Goal: Information Seeking & Learning: Learn about a topic

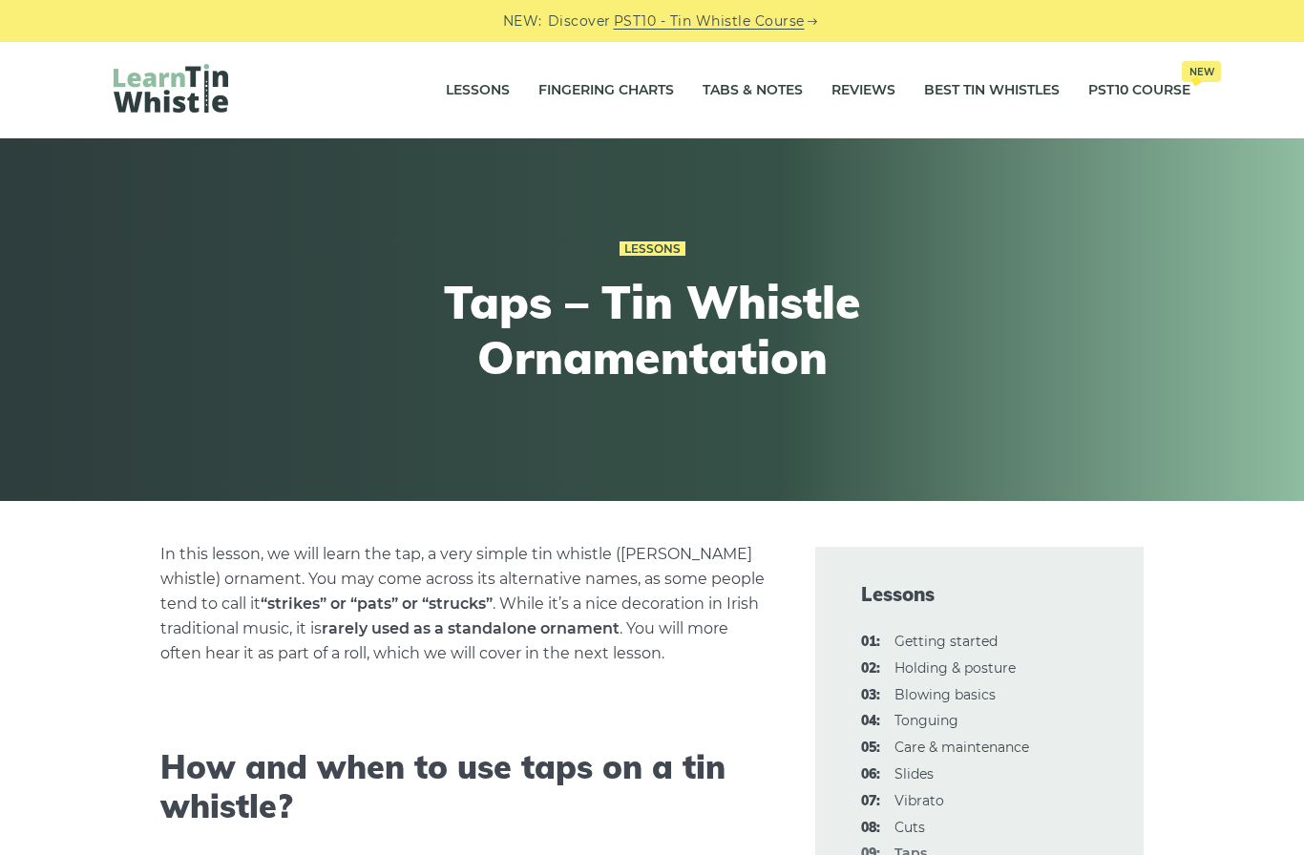
click at [995, 671] on link "02: Holding & posture" at bounding box center [954, 667] width 121 height 17
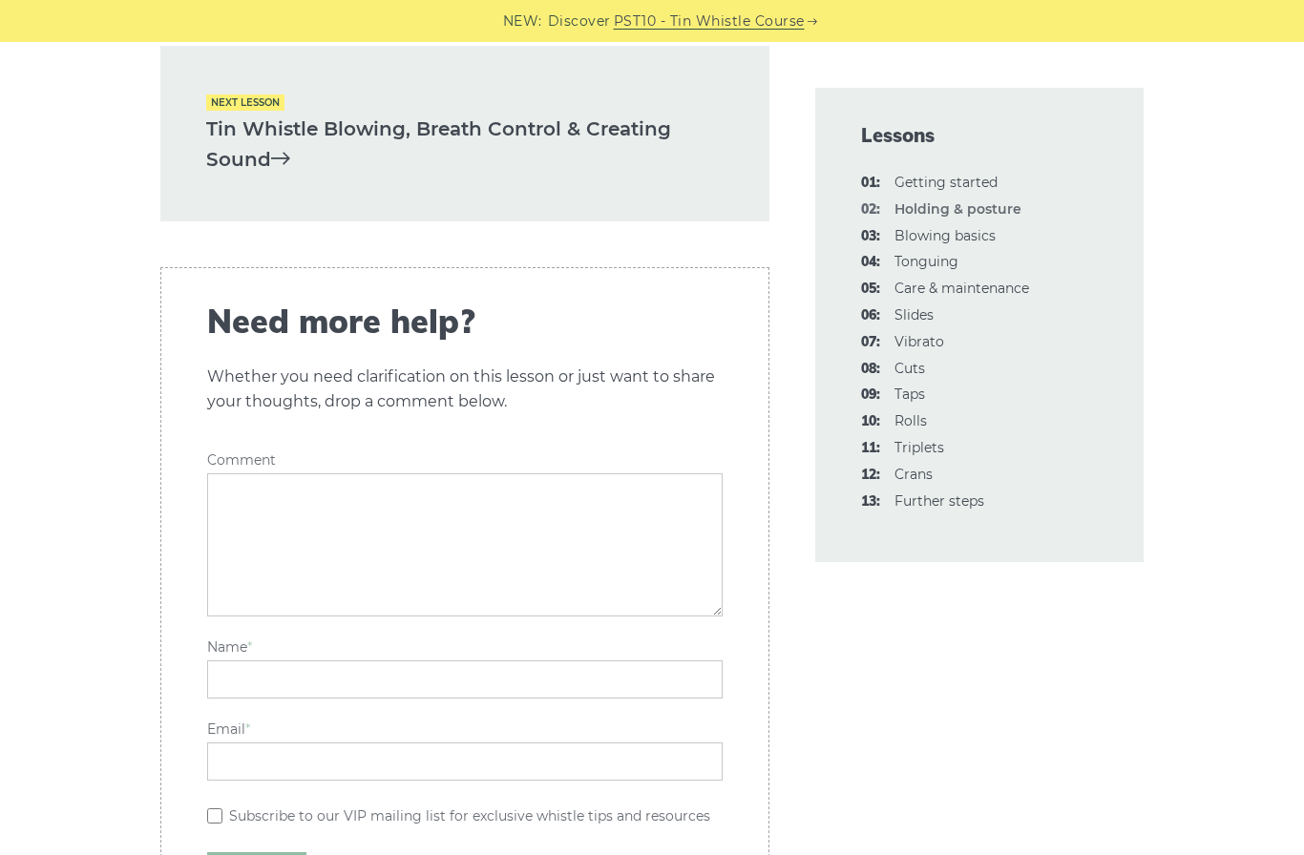
scroll to position [3055, 0]
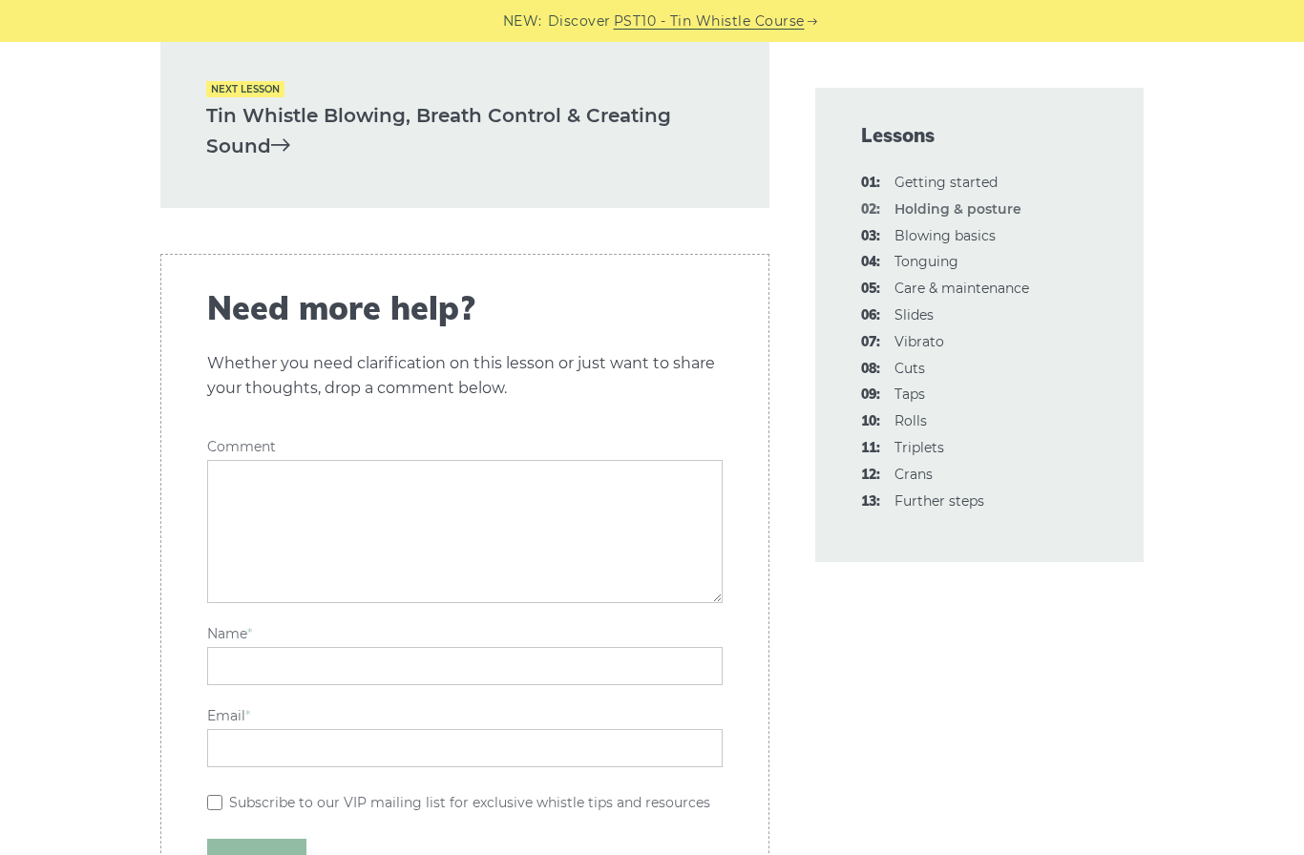
click at [335, 139] on link "Tin Whistle Blowing, Breath Control & Creating Sound" at bounding box center [464, 131] width 517 height 62
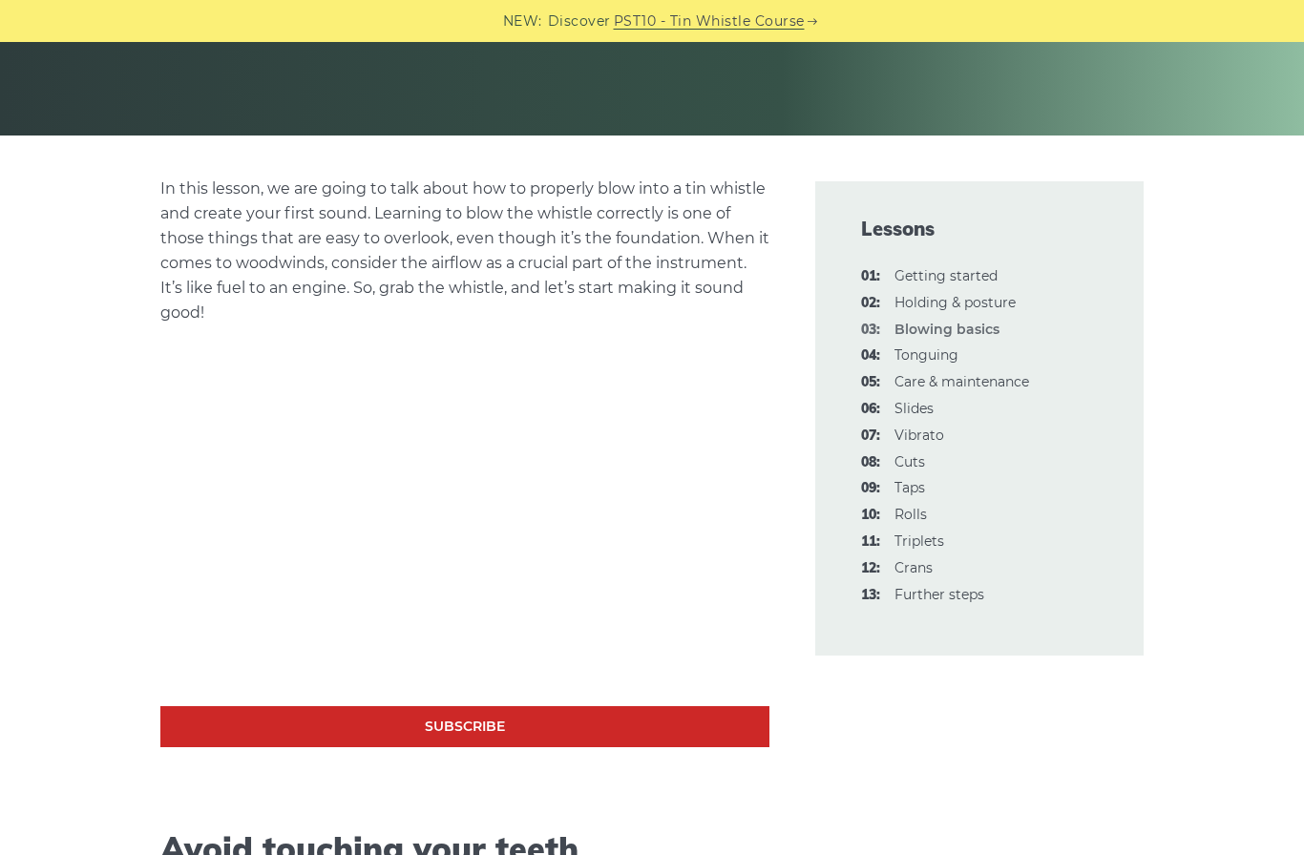
scroll to position [382, 0]
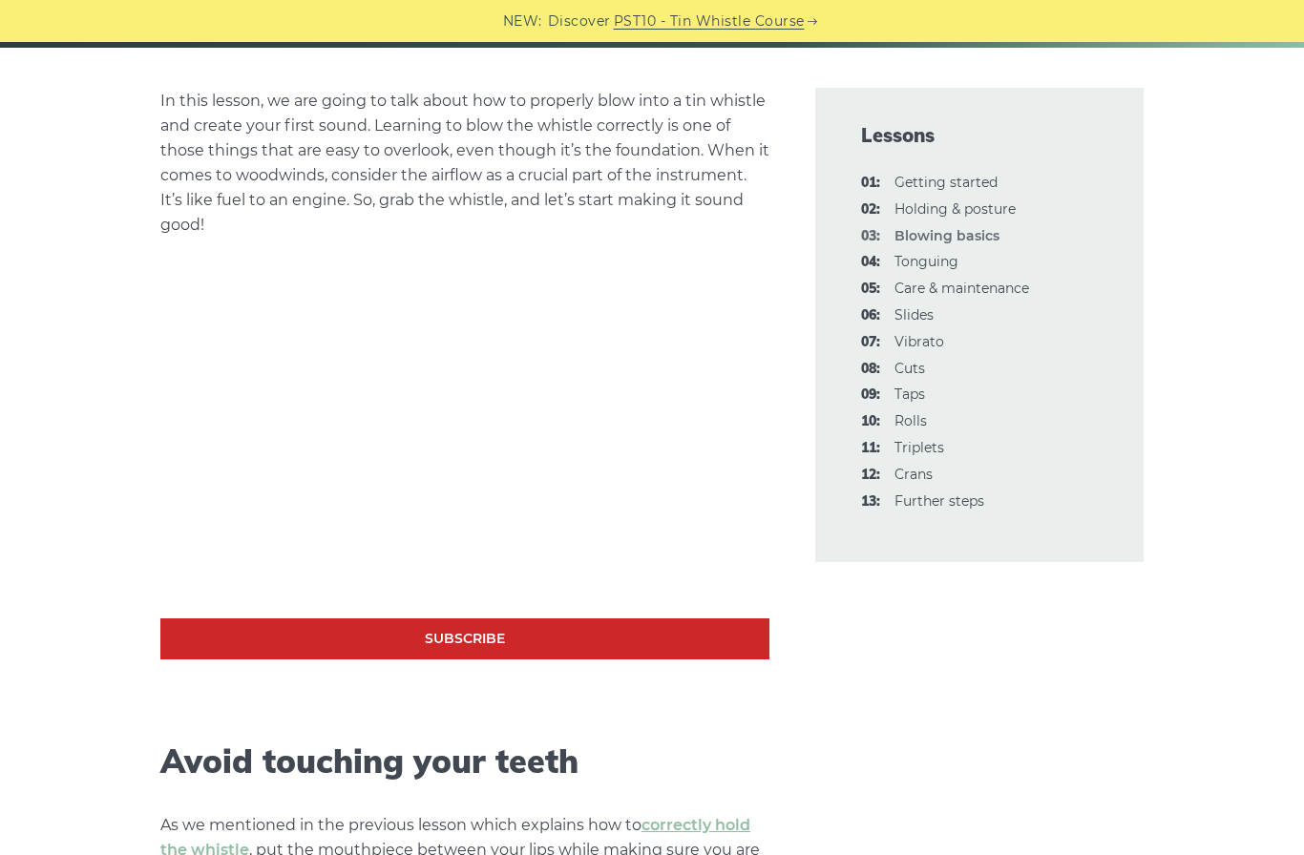
scroll to position [430, 0]
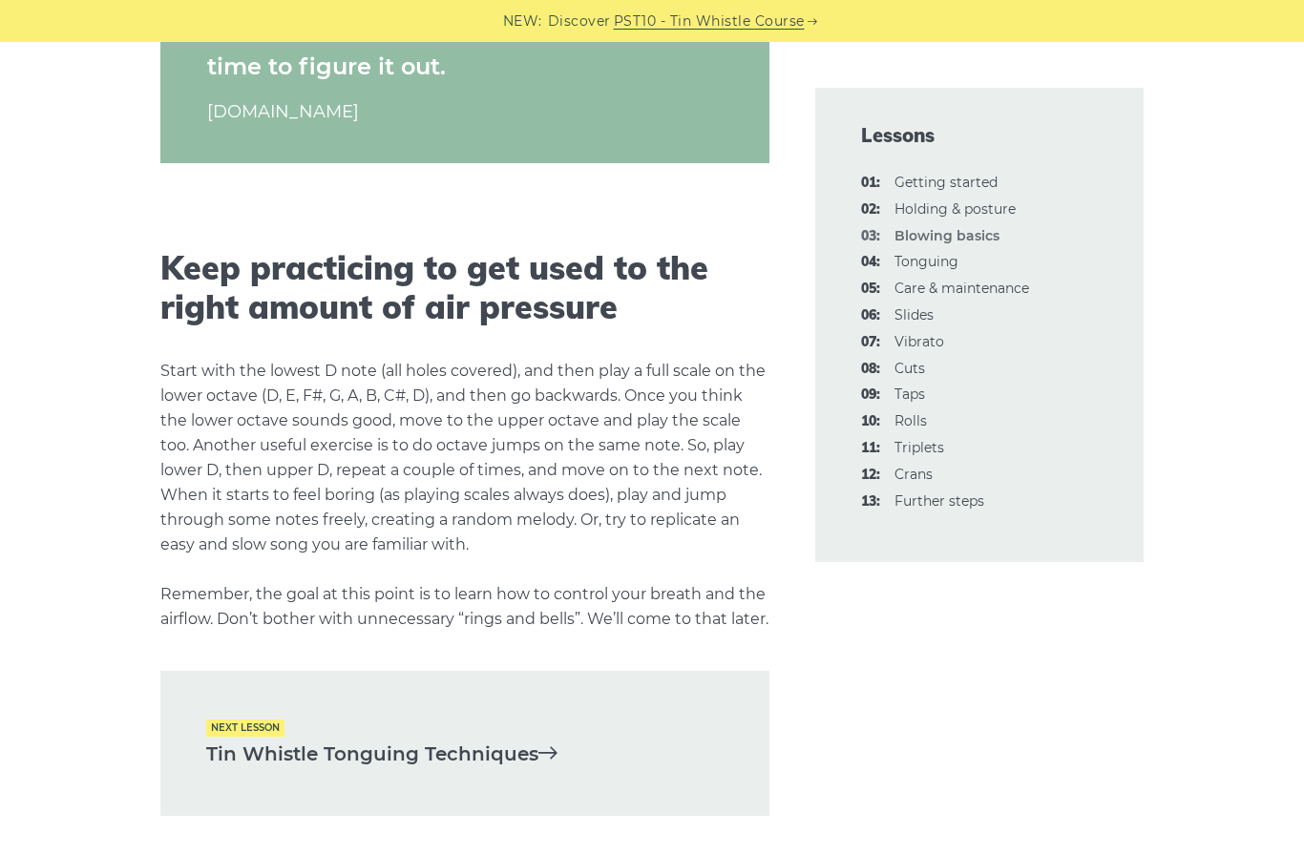
scroll to position [3522, 0]
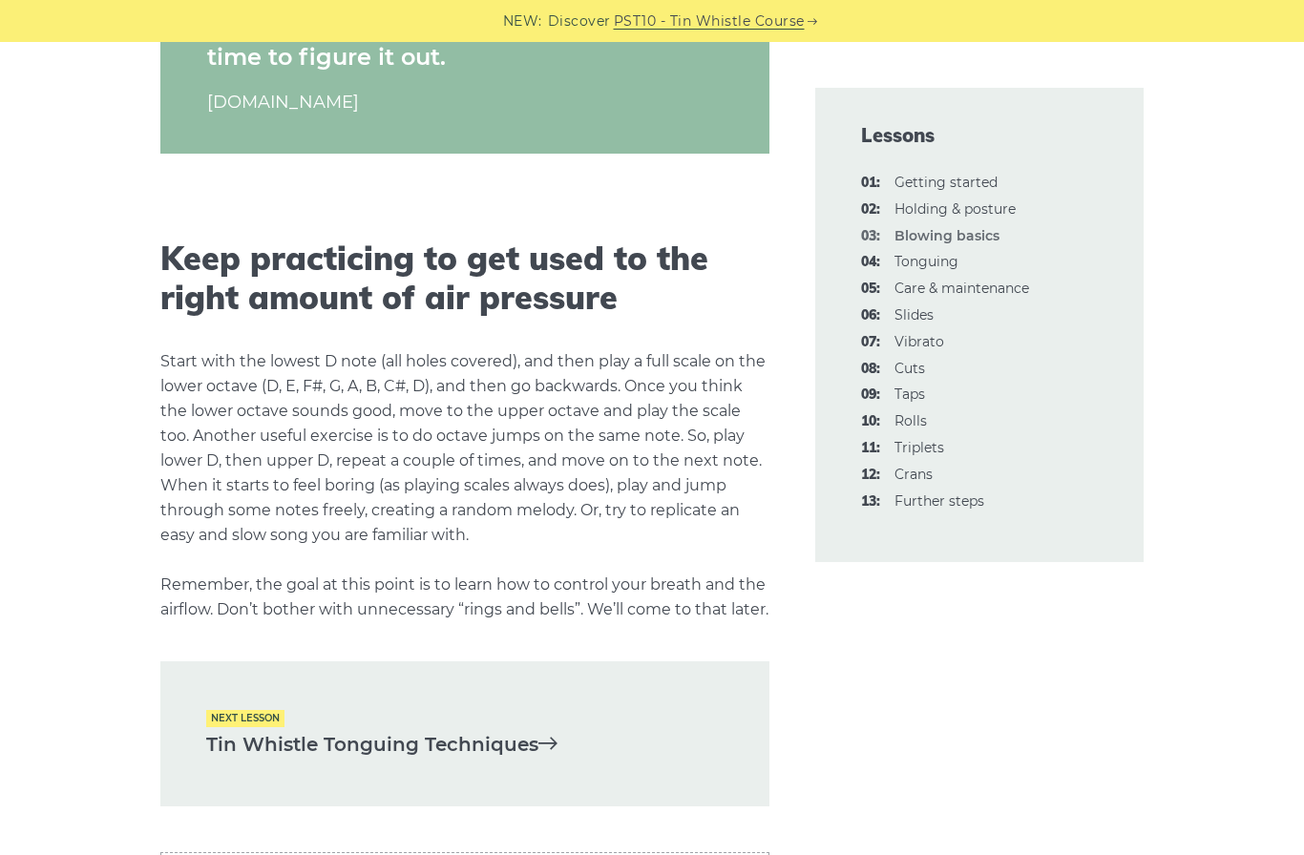
click at [583, 755] on link "Tin Whistle Tonguing Techniques" at bounding box center [464, 744] width 517 height 31
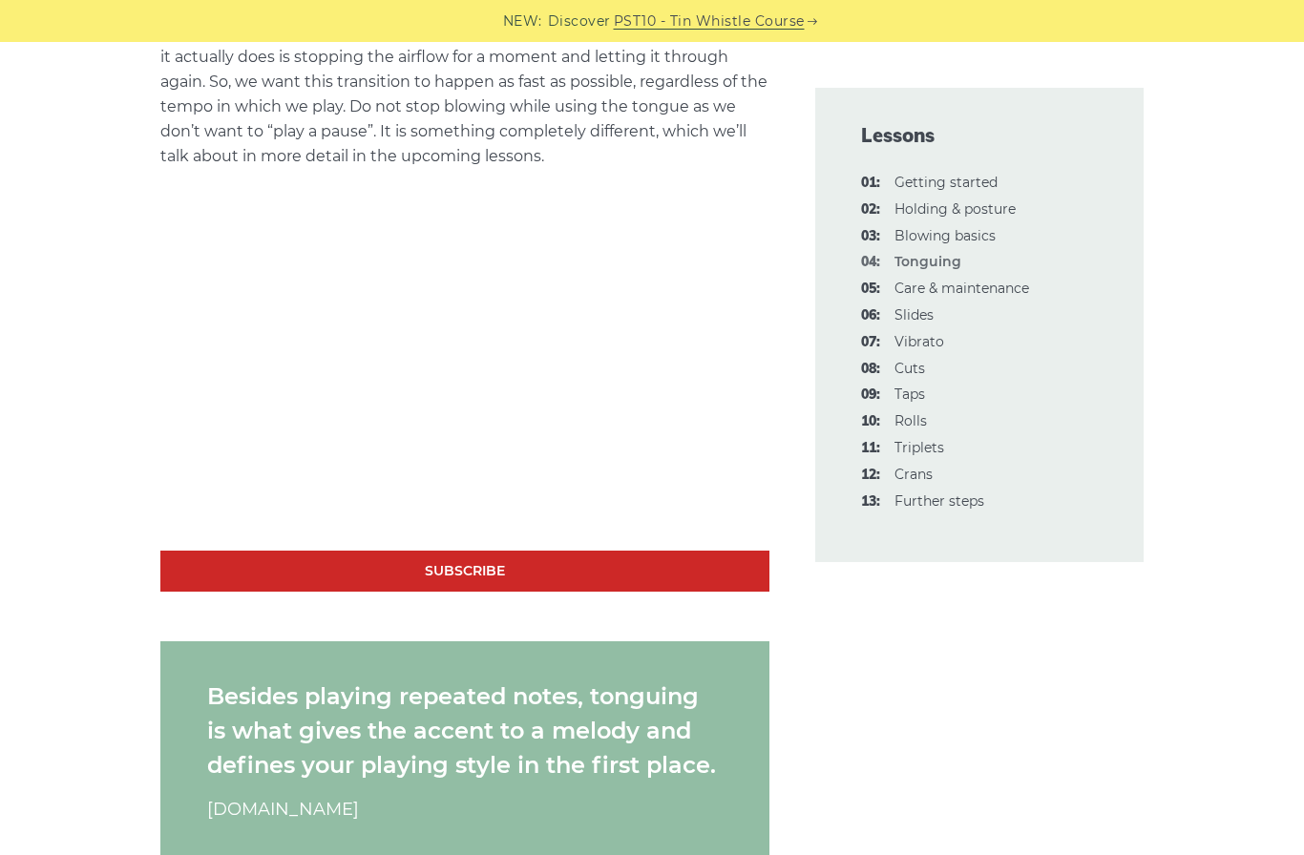
scroll to position [1393, 0]
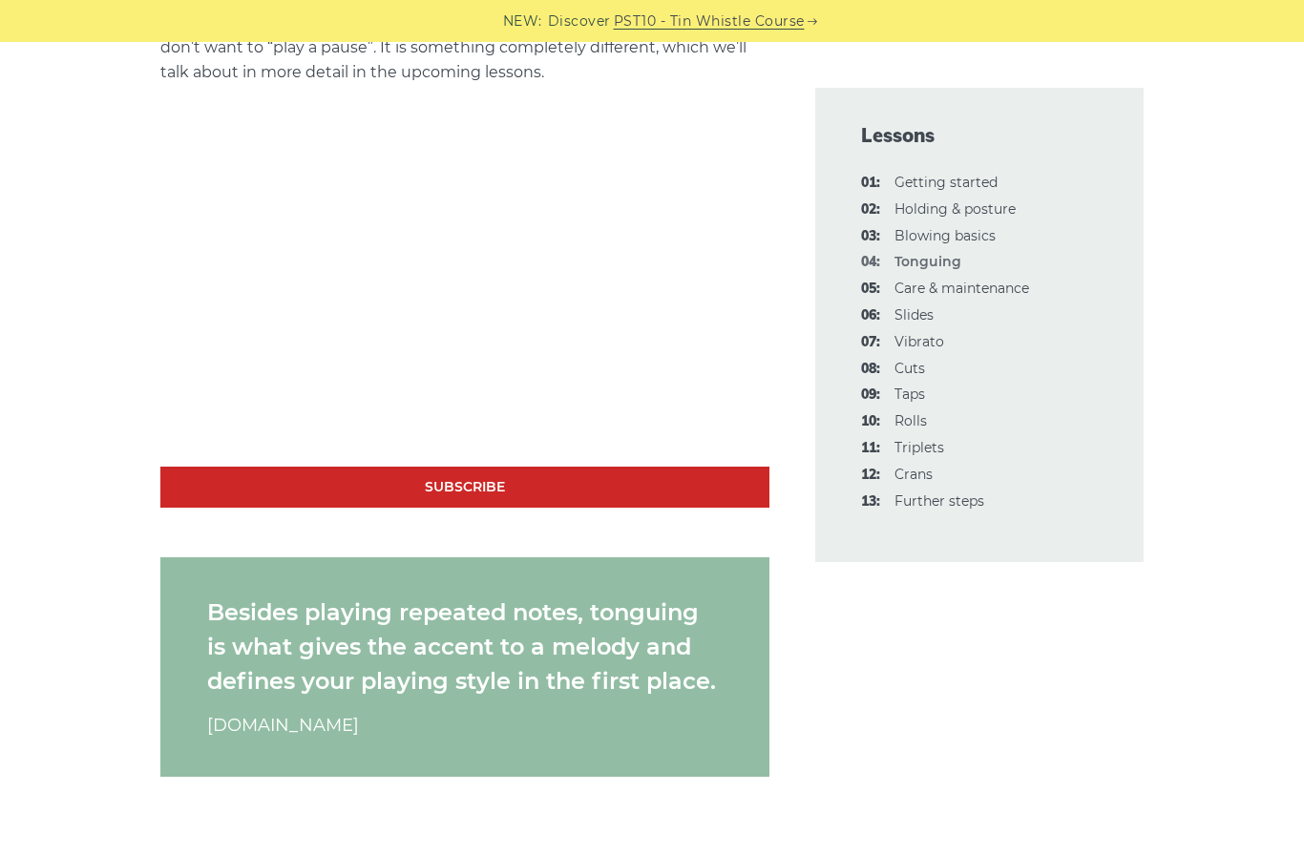
scroll to position [1477, 0]
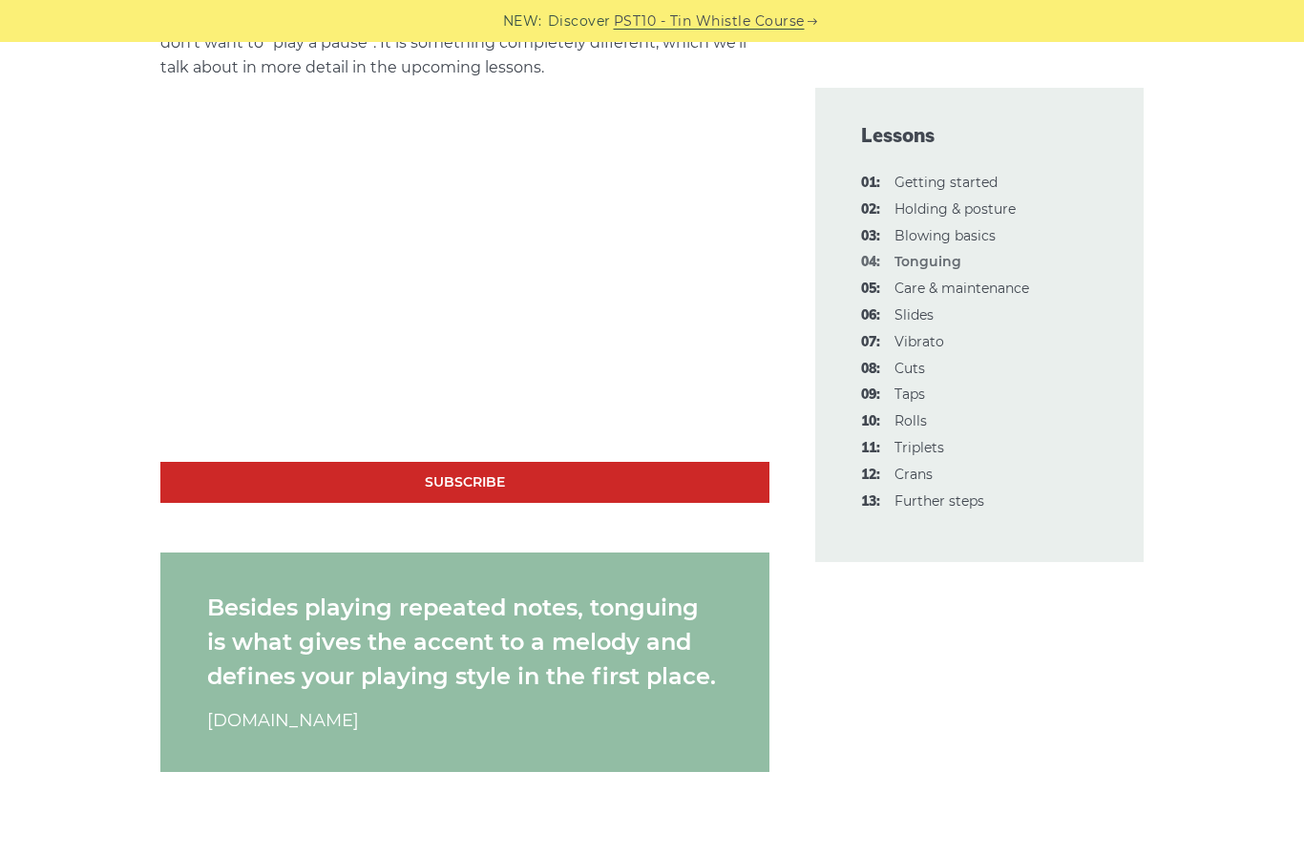
click at [672, 614] on p "Besides playing repeated notes, tonguing is what gives the accent to a melody a…" at bounding box center [464, 642] width 515 height 103
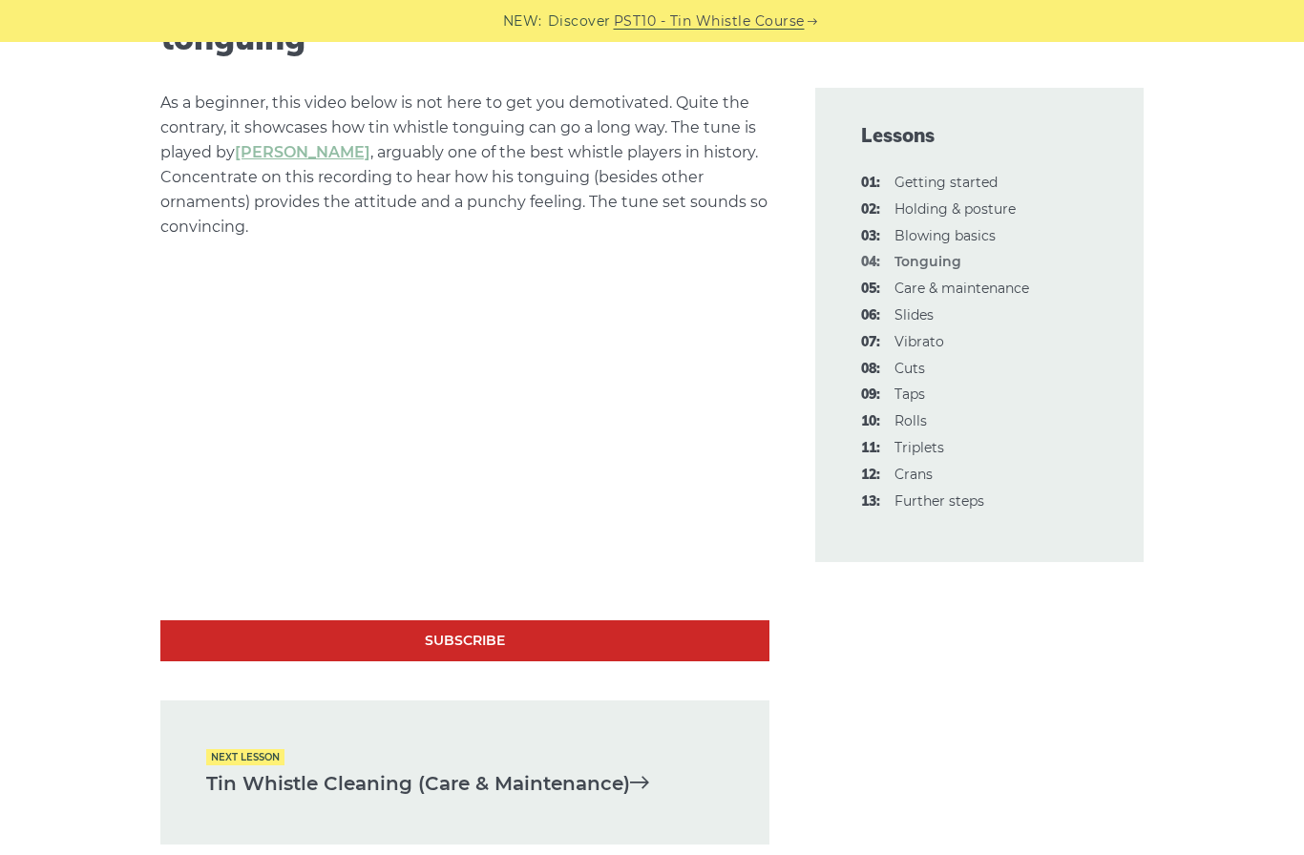
scroll to position [5737, 0]
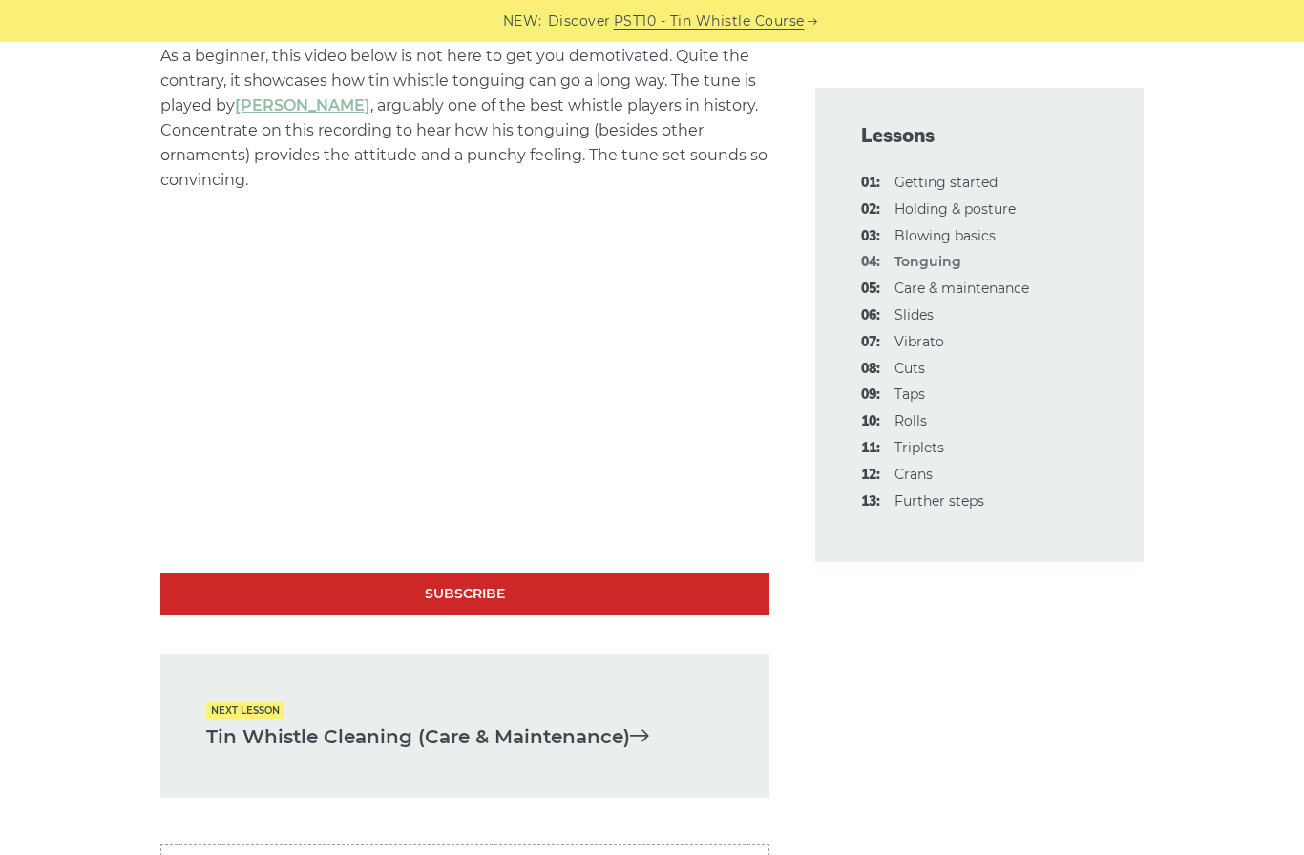
click at [369, 743] on link "Tin Whistle Cleaning (Care & Maintenance)" at bounding box center [464, 737] width 517 height 31
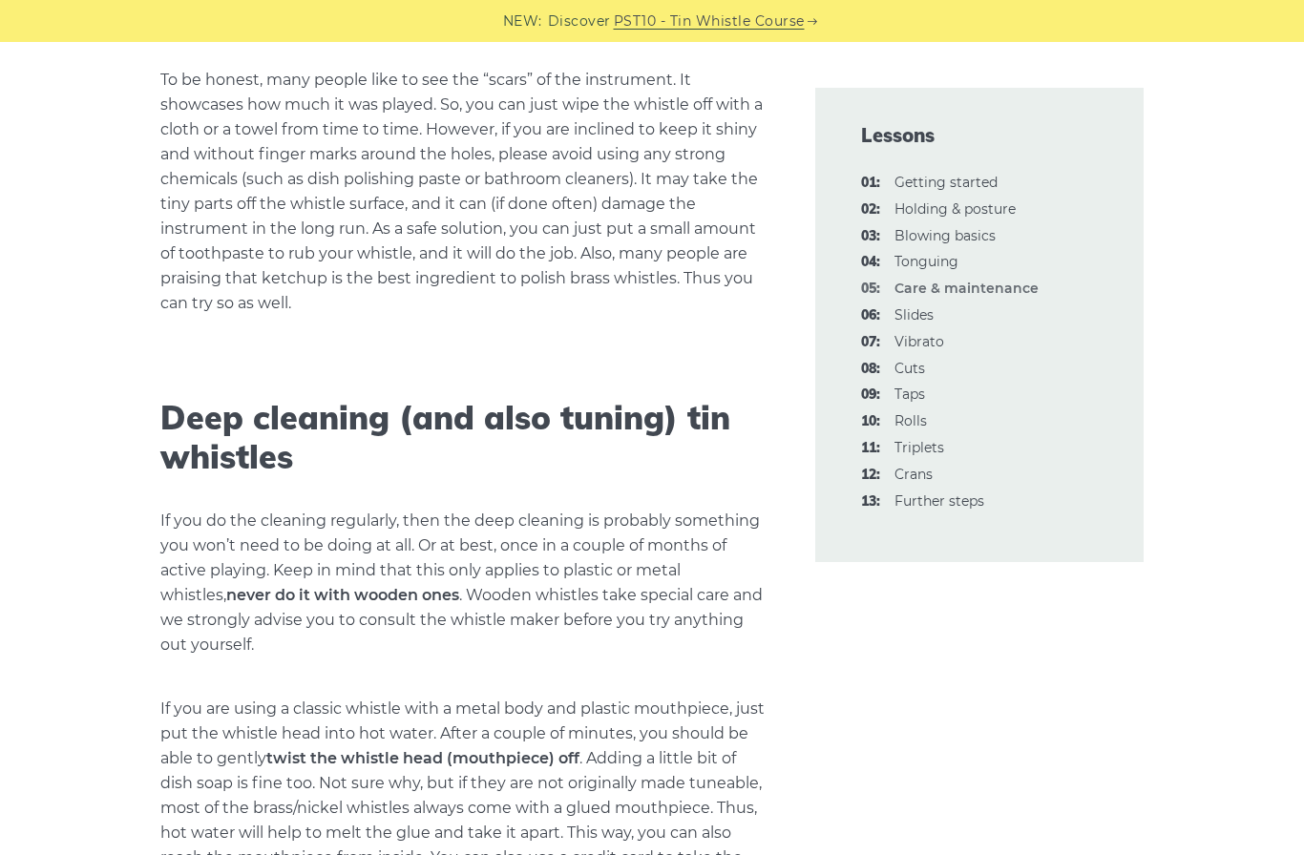
scroll to position [2036, 0]
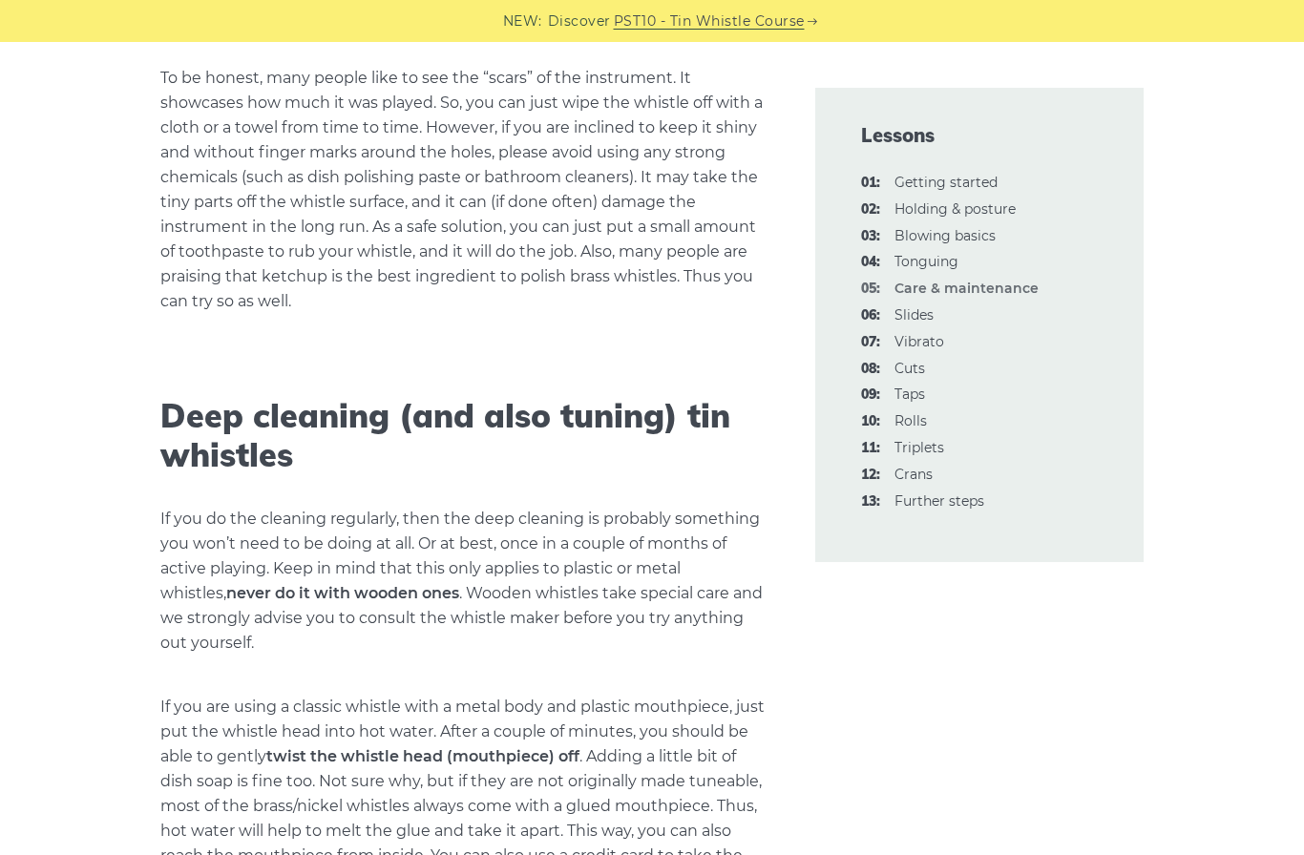
click at [494, 765] on strong "twist the whistle head (mouthpiece) off" at bounding box center [422, 756] width 313 height 18
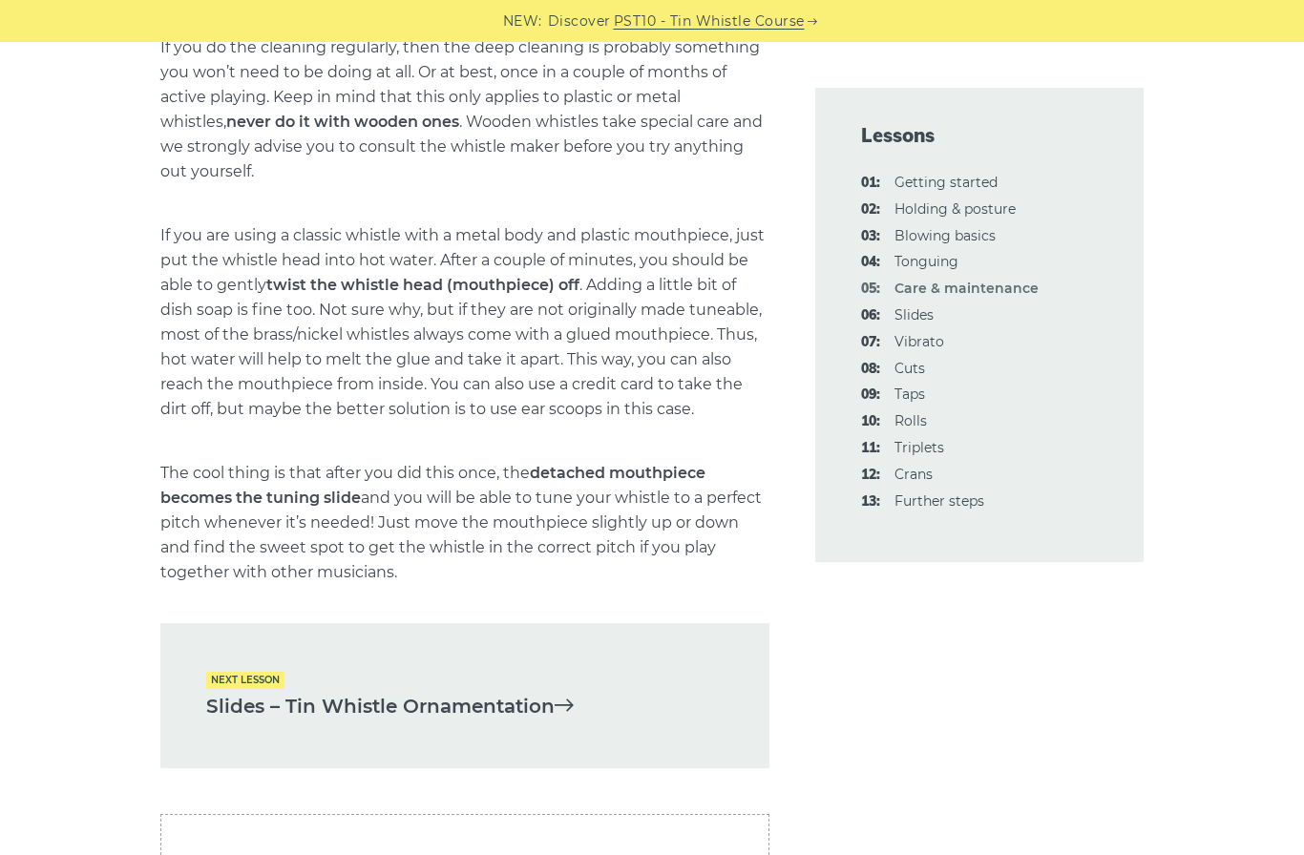
scroll to position [2512, 0]
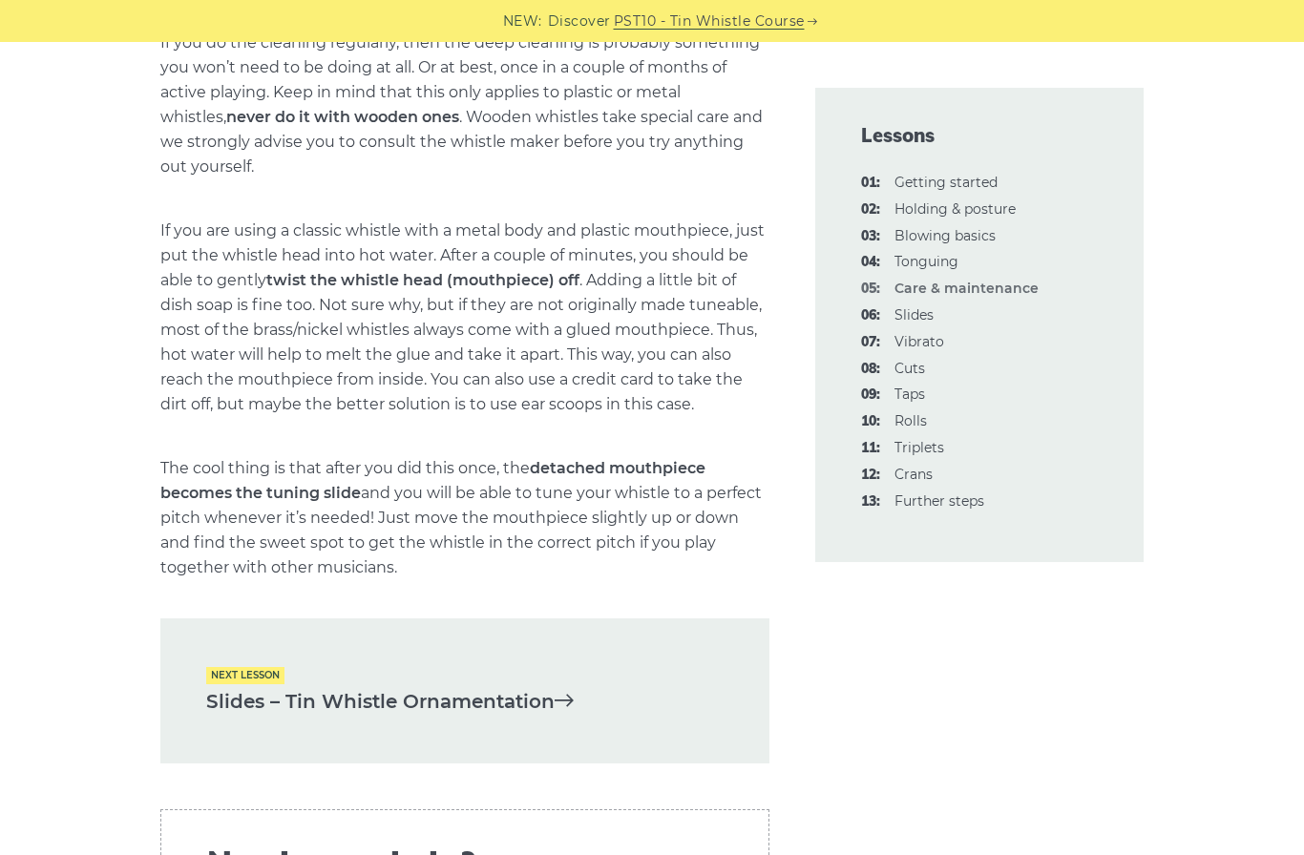
click at [486, 718] on link "Slides – Tin Whistle Ornamentation" at bounding box center [464, 701] width 517 height 31
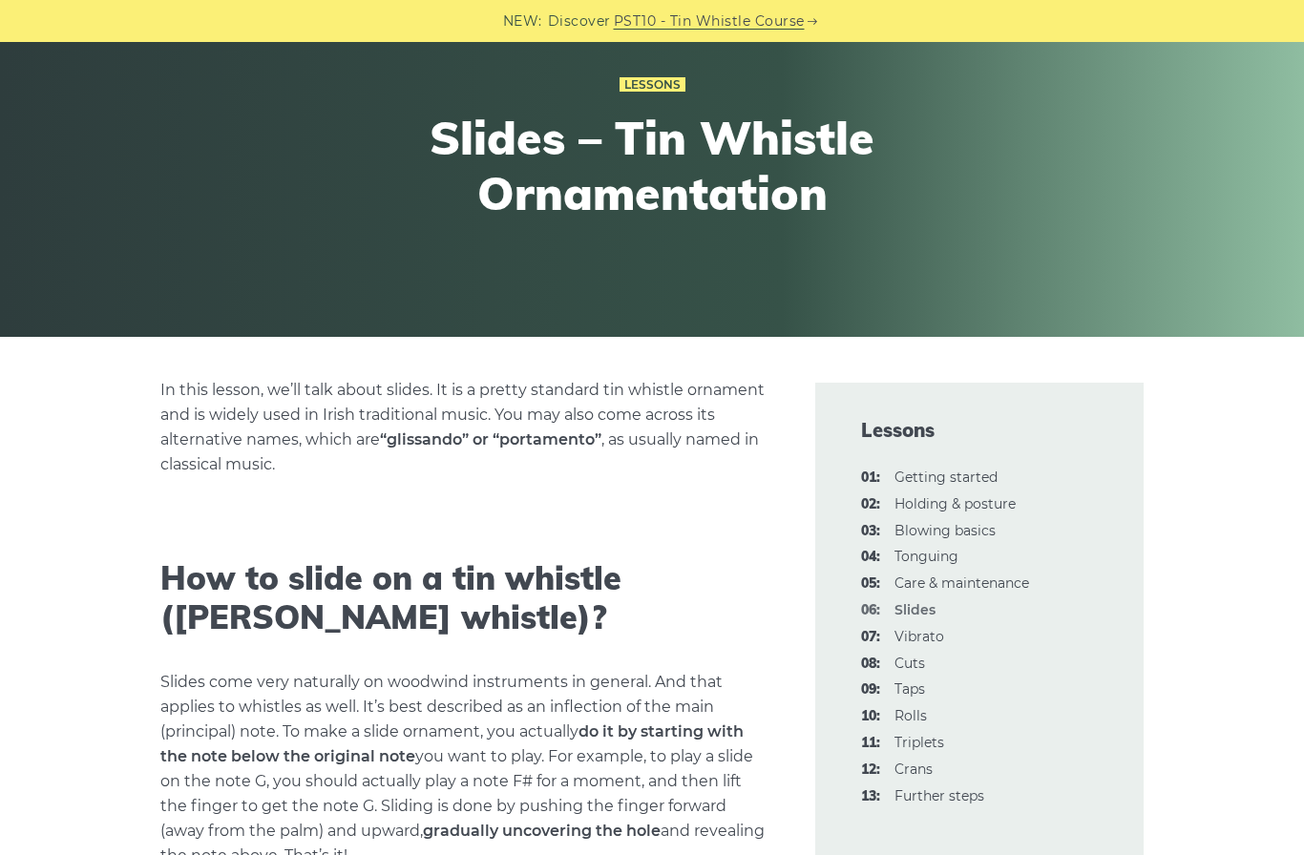
scroll to position [98, 0]
